Goal: Task Accomplishment & Management: Complete application form

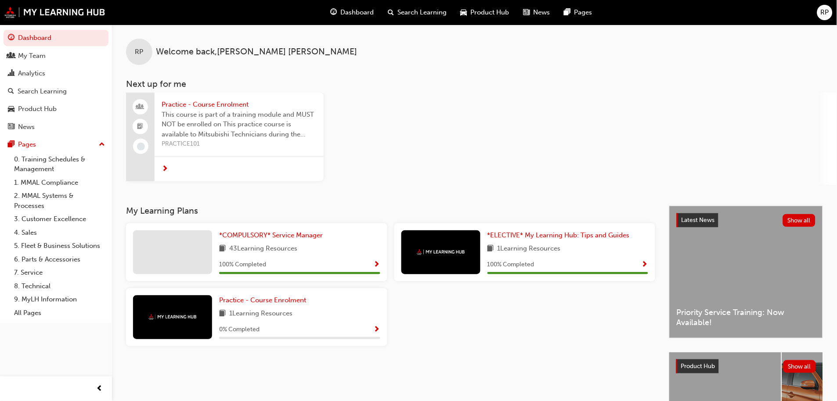
click at [824, 11] on span "RP" at bounding box center [825, 12] width 8 height 10
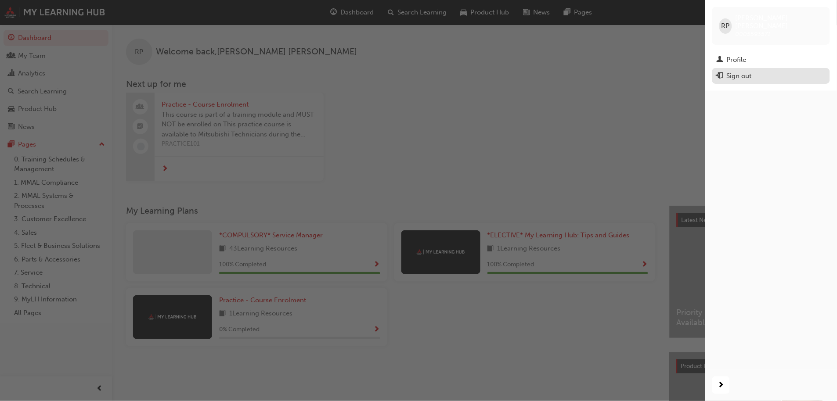
click at [730, 71] on div "Sign out" at bounding box center [739, 76] width 25 height 10
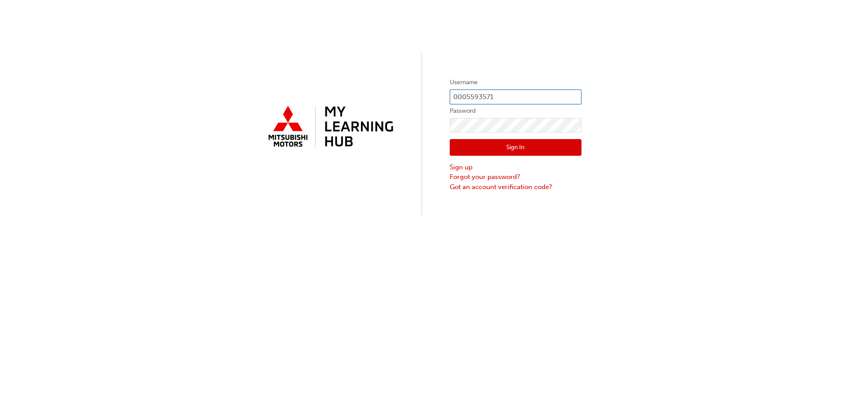
drag, startPoint x: 496, startPoint y: 94, endPoint x: 369, endPoint y: 94, distance: 126.5
click at [369, 94] on div "Username 0005593571 Password Sign In Sign up Forgot your password? Got an accou…" at bounding box center [422, 107] width 845 height 215
paste input "994349"
type input "0005994349"
click at [364, 122] on div "Username 0005994349 Password Sign In Sign up Forgot your password? Got an accou…" at bounding box center [422, 107] width 845 height 215
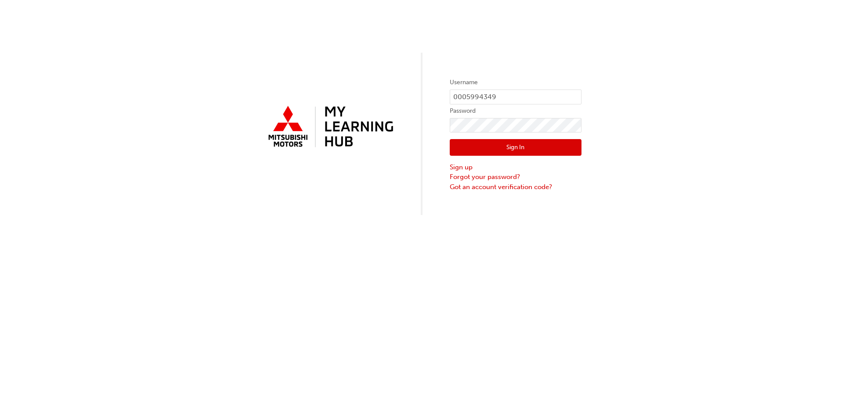
click at [395, 190] on div "Username 0005994349 Password Sign In Sign up Forgot your password? Got an accou…" at bounding box center [422, 107] width 845 height 215
click at [462, 177] on link "Forgot your password?" at bounding box center [516, 177] width 132 height 10
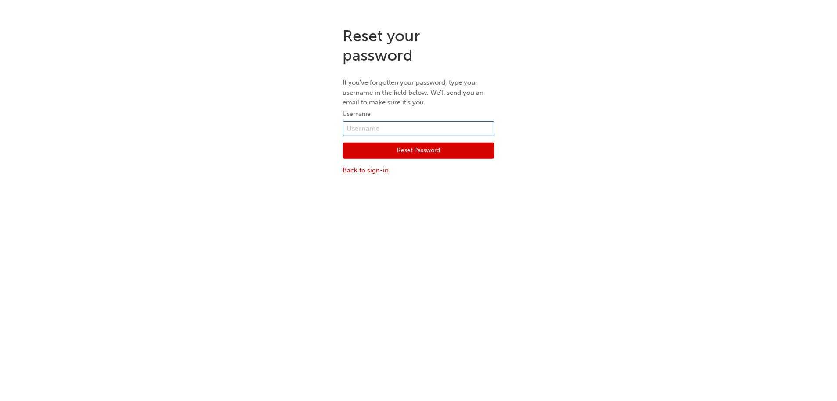
click at [375, 124] on input "text" at bounding box center [418, 128] width 151 height 15
paste input "0005994349"
type input "0005994349"
click at [362, 149] on button "Reset Password" at bounding box center [418, 151] width 151 height 17
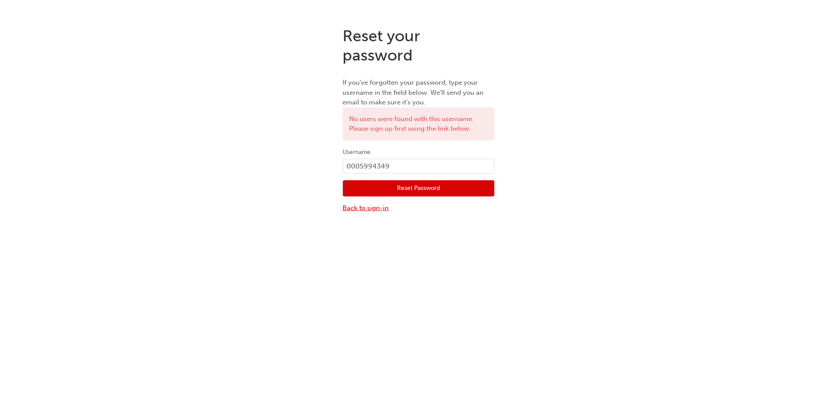
click at [352, 209] on link "Back to sign-in" at bounding box center [418, 208] width 151 height 10
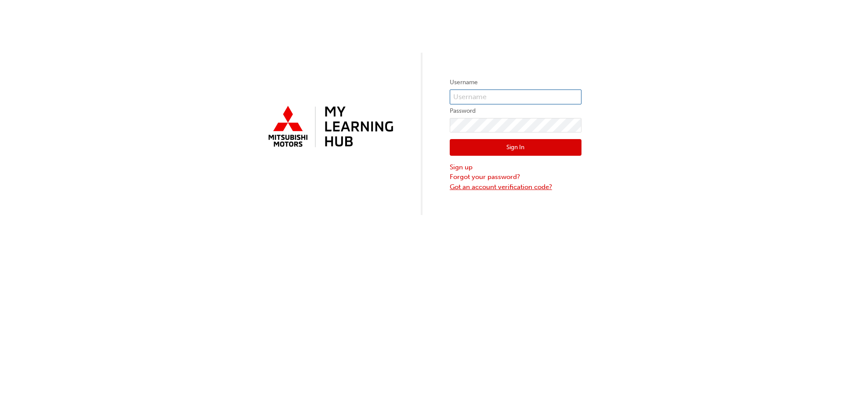
type input "0005593571"
click at [468, 168] on link "Sign up" at bounding box center [516, 167] width 132 height 10
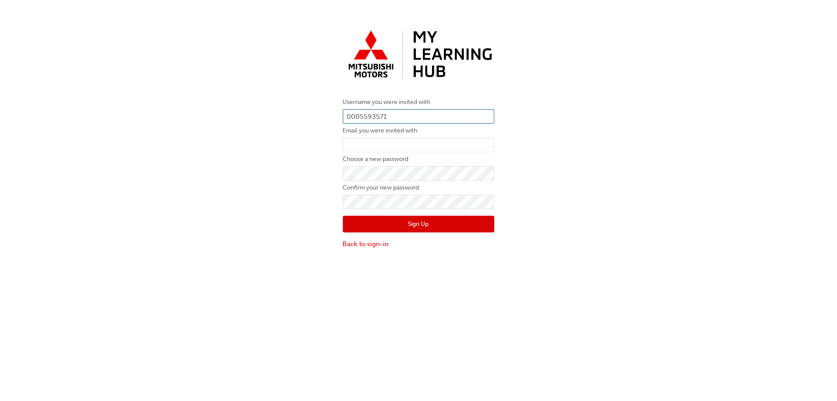
click at [379, 116] on input "0005593571" at bounding box center [418, 116] width 151 height 15
click at [418, 117] on input "0005593571" at bounding box center [418, 116] width 151 height 15
paste input "994349"
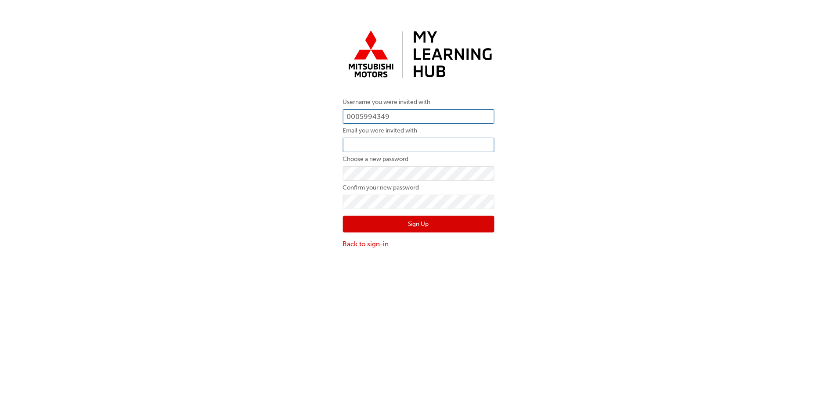
type input "0005994349"
click at [364, 149] on input "email" at bounding box center [418, 145] width 151 height 15
type input "[EMAIL_ADDRESS][DOMAIN_NAME]"
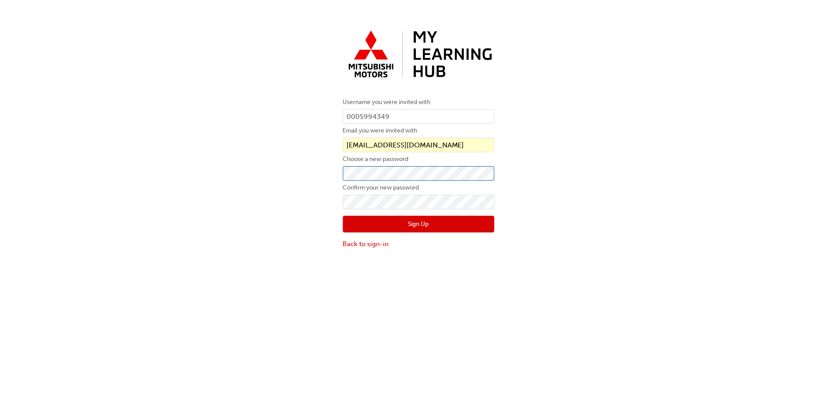
click at [310, 172] on div "Username you were invited with 0005994349 Email you were invited with [PERSON_N…" at bounding box center [418, 138] width 837 height 236
click at [266, 168] on div "Username you were invited with 0005994349 Email you were invited with [PERSON_N…" at bounding box center [418, 138] width 837 height 236
click at [317, 223] on div "Username you were invited with 0005994349 Email you were invited with [PERSON_N…" at bounding box center [418, 138] width 837 height 236
click at [296, 166] on div "Username you were invited with 0005994349 Email you were invited with [PERSON_N…" at bounding box center [418, 138] width 837 height 236
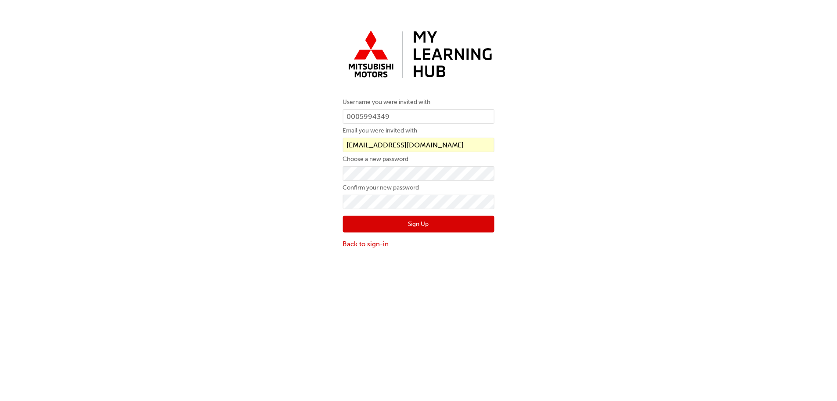
drag, startPoint x: 258, startPoint y: 181, endPoint x: 315, endPoint y: 201, distance: 61.0
click at [258, 181] on div "Username you were invited with 0005994349 Email you were invited with [PERSON_N…" at bounding box center [418, 138] width 837 height 236
click at [317, 195] on div "Username you were invited with 0005994349 Email you were invited with [PERSON_N…" at bounding box center [418, 138] width 837 height 236
click at [384, 227] on button "Sign Up" at bounding box center [418, 224] width 151 height 17
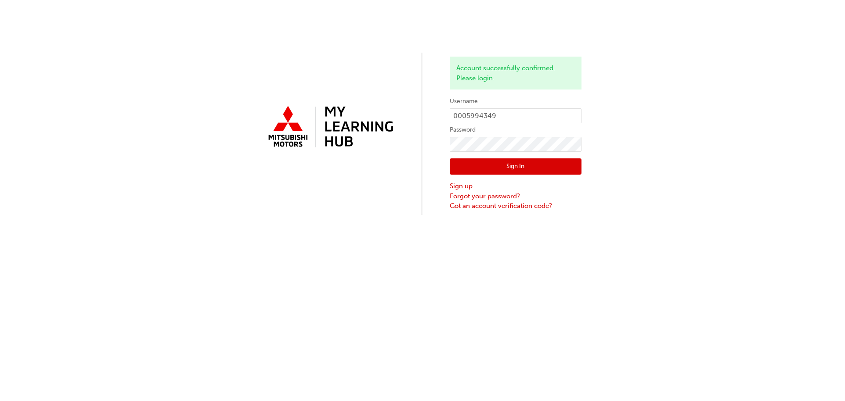
click at [388, 257] on div "Account successfully confirmed. Please login. Username 0005994349 Password Sign…" at bounding box center [422, 200] width 845 height 401
click at [492, 165] on button "Sign In" at bounding box center [516, 167] width 132 height 17
